Goal: Transaction & Acquisition: Download file/media

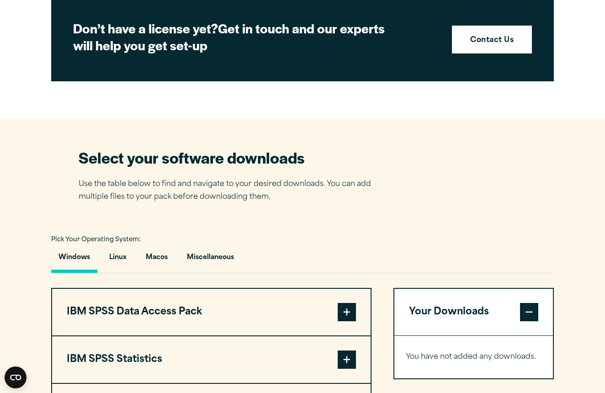
scroll to position [750, 0]
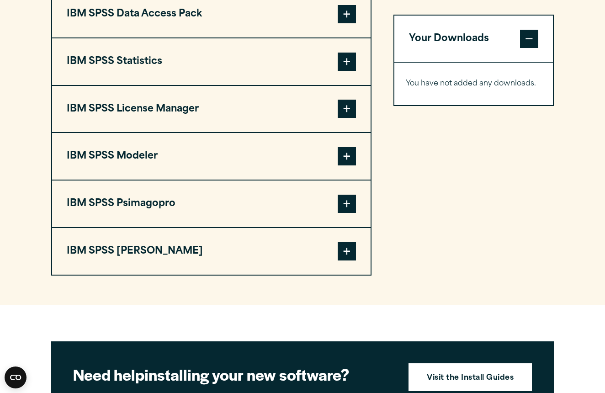
click at [174, 54] on button "IBM SPSS Statistics" at bounding box center [211, 61] width 319 height 47
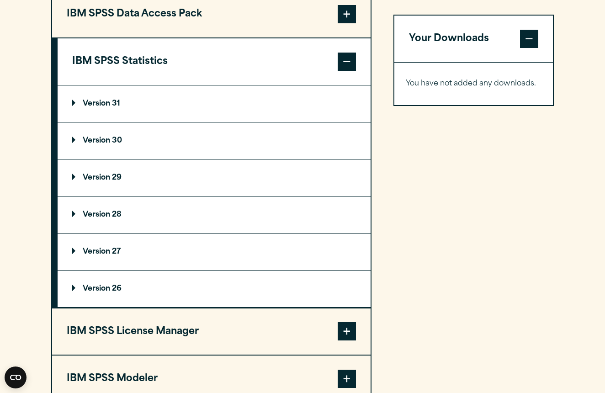
click at [135, 181] on summary "Version 29" at bounding box center [214, 178] width 313 height 37
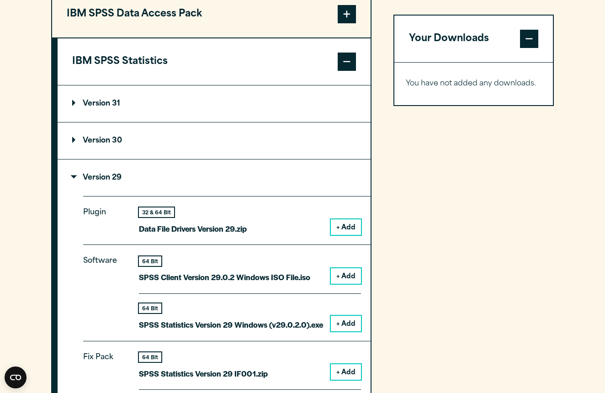
click at [350, 276] on button "+ Add" at bounding box center [346, 276] width 30 height 16
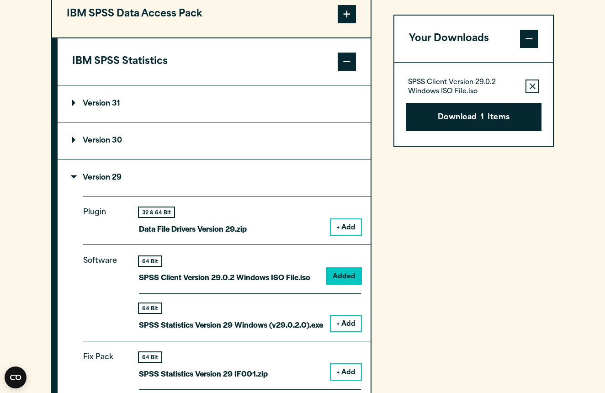
click at [353, 320] on button "+ Add" at bounding box center [346, 324] width 30 height 16
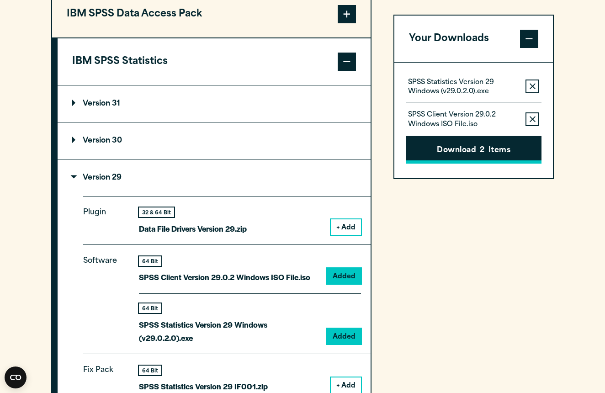
click at [462, 155] on button "Download 2 Items" at bounding box center [474, 150] width 136 height 28
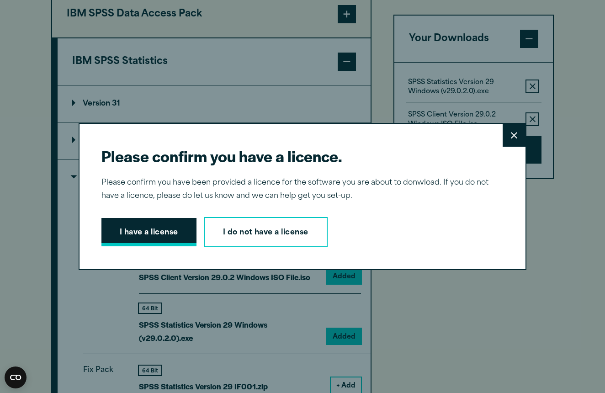
click at [159, 234] on button "I have a license" at bounding box center [148, 232] width 95 height 28
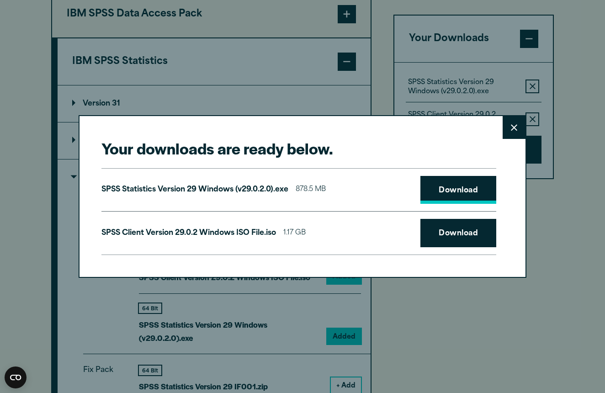
click at [451, 187] on link "Download" at bounding box center [458, 190] width 76 height 28
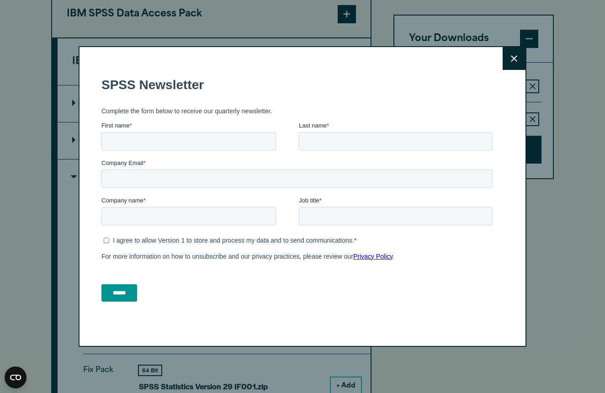
click at [514, 63] on button "Close" at bounding box center [514, 58] width 23 height 23
click at [522, 56] on button "Close" at bounding box center [514, 58] width 23 height 23
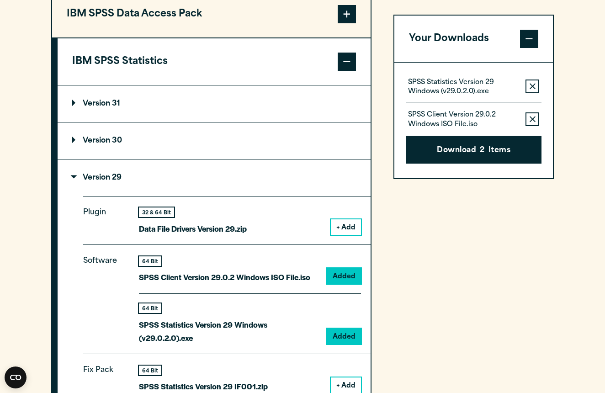
click at [354, 61] on span at bounding box center [347, 62] width 18 height 18
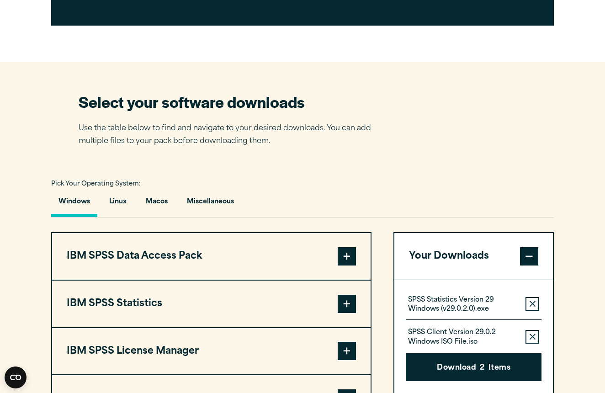
scroll to position [502, 0]
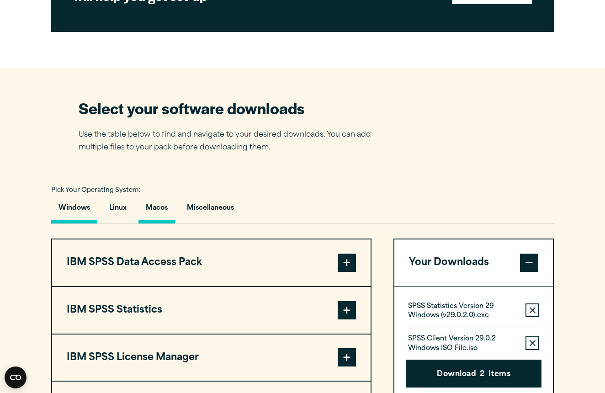
click at [162, 213] on button "Macos" at bounding box center [156, 210] width 37 height 26
click at [339, 364] on span at bounding box center [347, 357] width 18 height 18
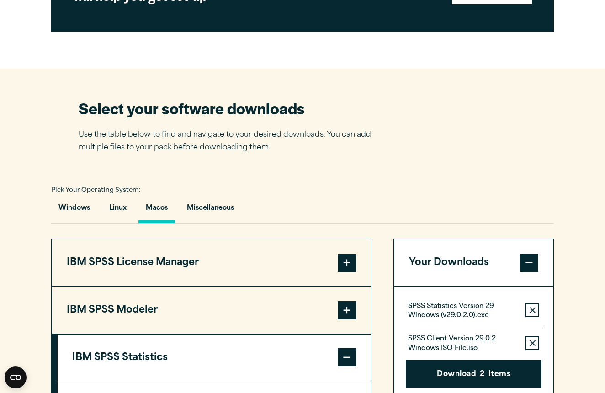
click at [602, 180] on section "Select your software downloads Use the table below to find and navigate to your…" at bounding box center [302, 351] width 605 height 565
click at [601, 182] on section "Select your software downloads Use the table below to find and navigate to your…" at bounding box center [302, 351] width 605 height 565
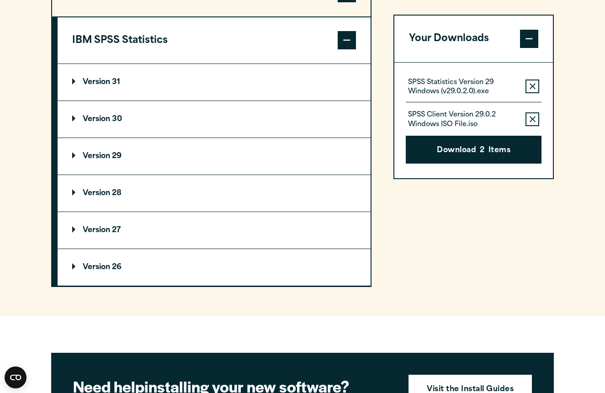
scroll to position [804, 0]
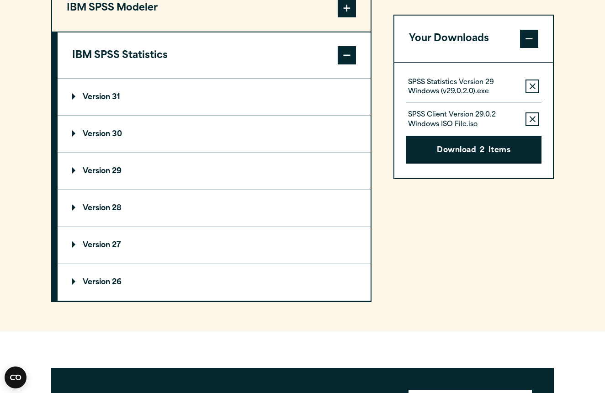
click at [107, 180] on summary "Version 29" at bounding box center [214, 171] width 313 height 37
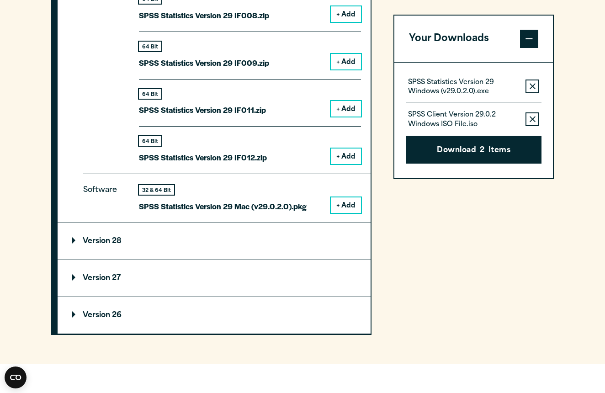
scroll to position [1175, 0]
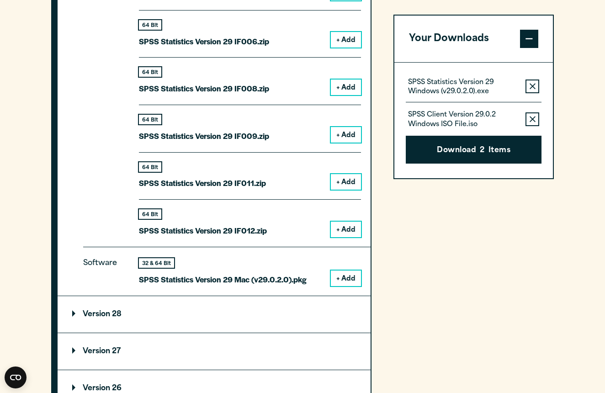
click at [349, 273] on button "+ Add" at bounding box center [346, 279] width 30 height 16
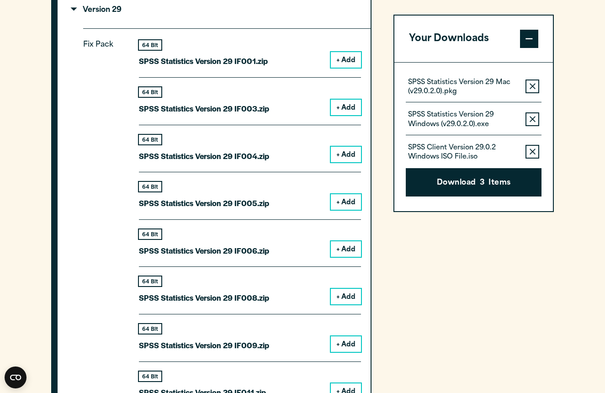
scroll to position [932, 0]
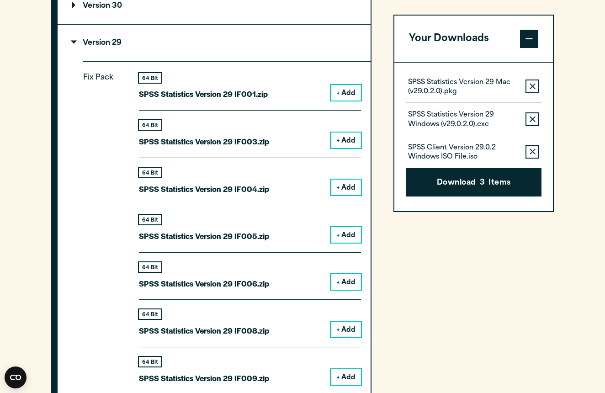
click at [536, 123] on button "Remove this item from your software download list" at bounding box center [533, 119] width 14 height 14
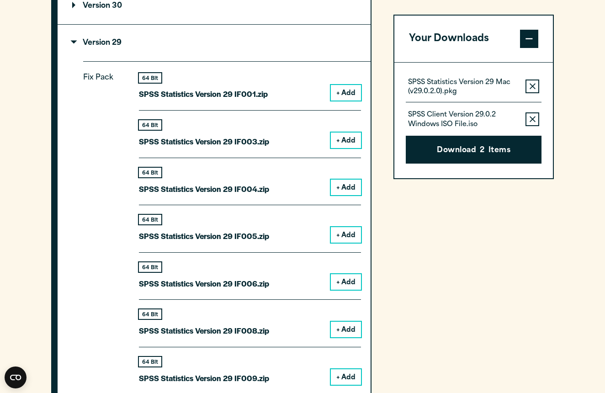
click at [532, 122] on button "Remove this item from your software download list" at bounding box center [533, 119] width 14 height 14
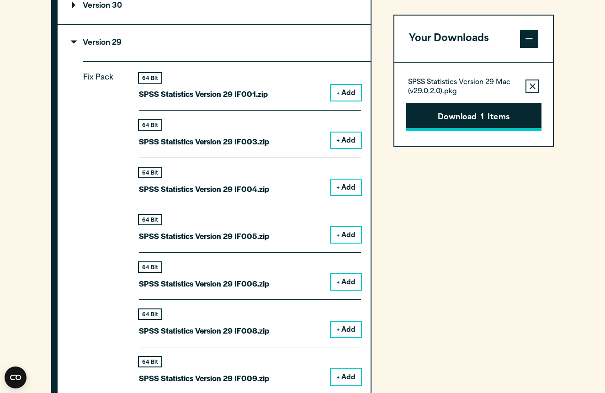
click at [513, 112] on button "Download 1 Items" at bounding box center [474, 117] width 136 height 28
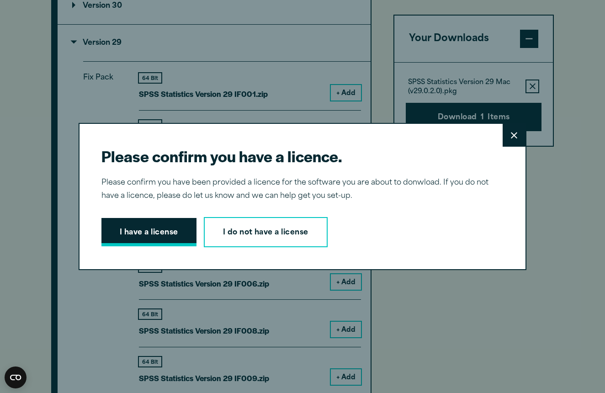
click at [145, 239] on button "I have a license" at bounding box center [148, 232] width 95 height 28
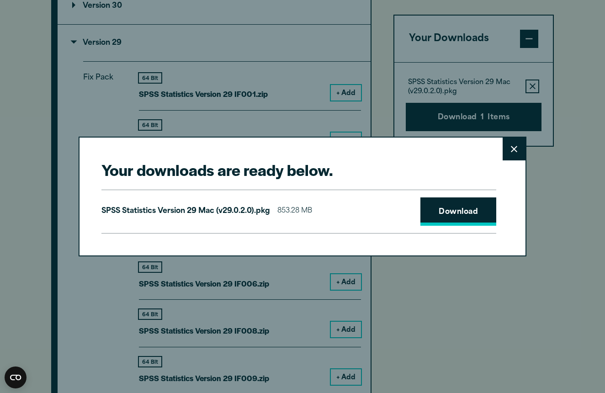
click at [449, 205] on link "Download" at bounding box center [458, 211] width 76 height 28
